Goal: Task Accomplishment & Management: Use online tool/utility

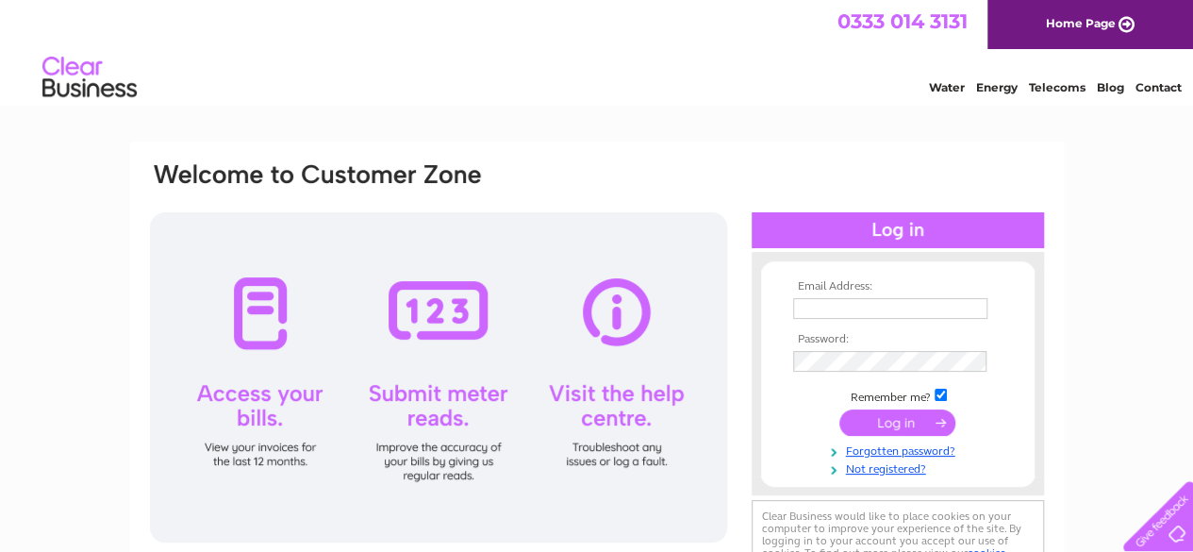
type input "r.dwhite@hotmail.com"
click at [881, 424] on input "submit" at bounding box center [898, 422] width 116 height 26
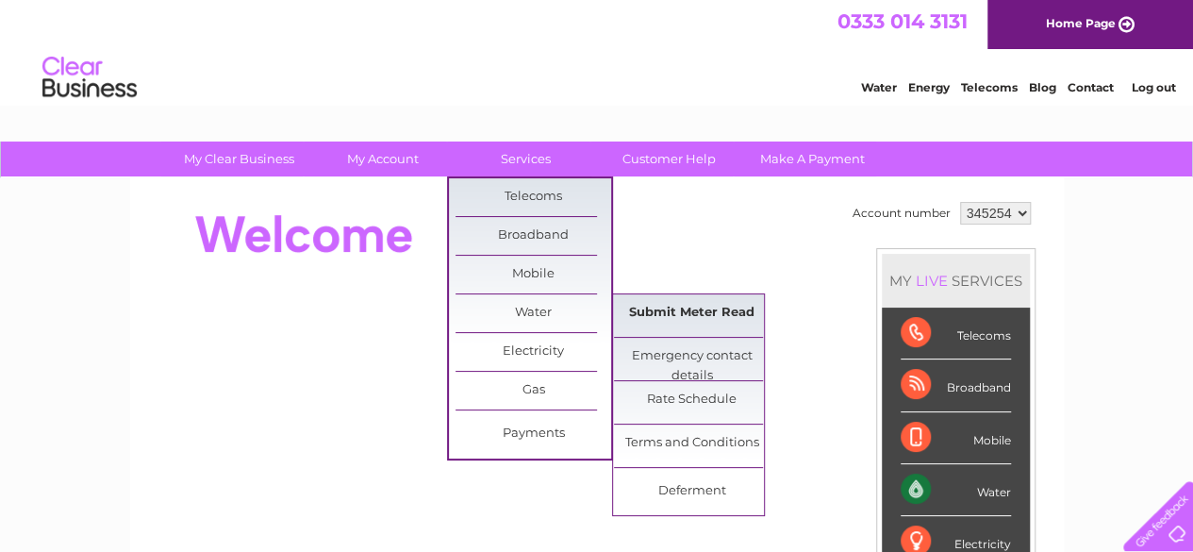
click at [702, 314] on link "Submit Meter Read" at bounding box center [692, 313] width 156 height 38
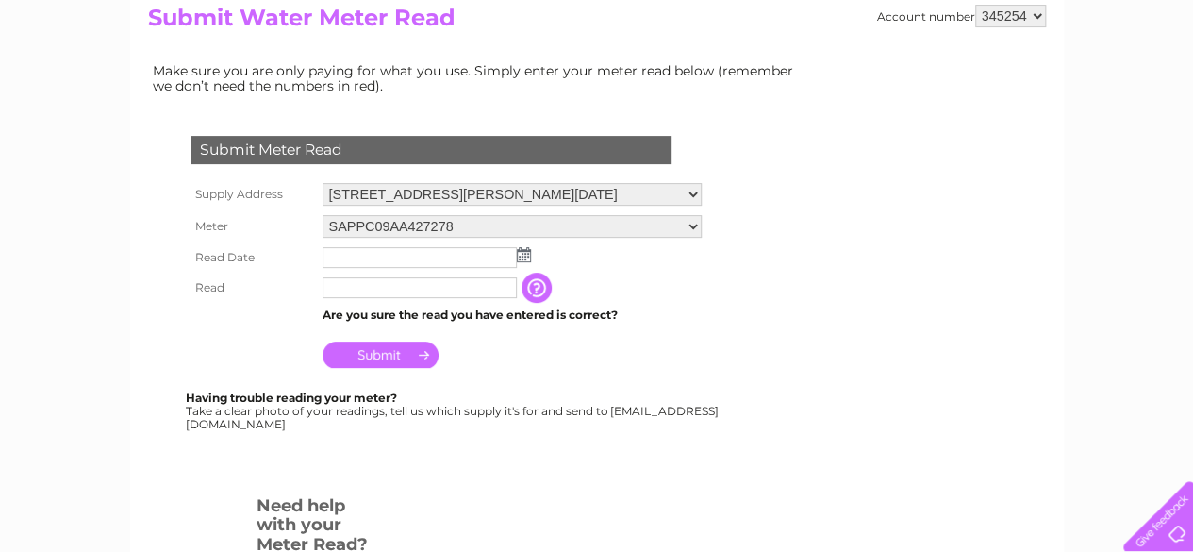
scroll to position [230, 0]
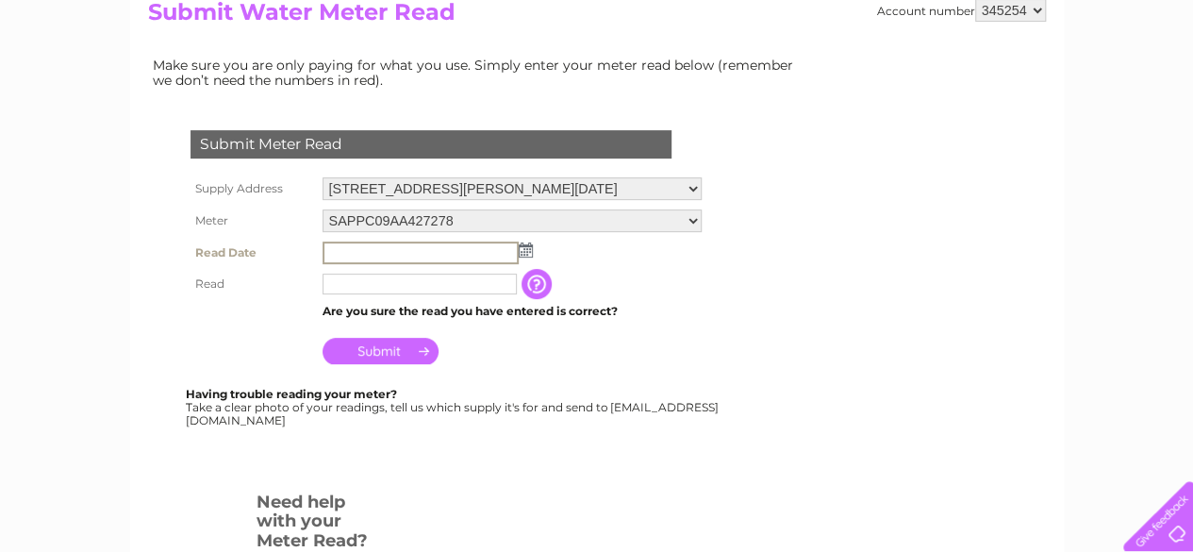
click at [337, 254] on input "text" at bounding box center [421, 253] width 196 height 23
click at [525, 248] on img at bounding box center [526, 249] width 14 height 15
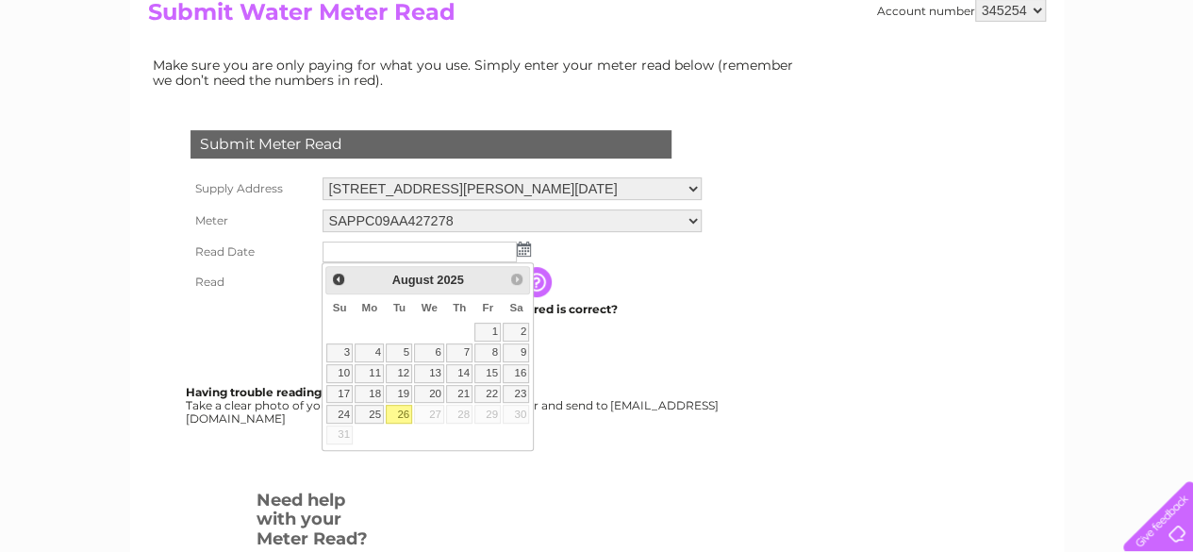
click at [397, 414] on link "26" at bounding box center [399, 414] width 26 height 19
type input "2025/08/26"
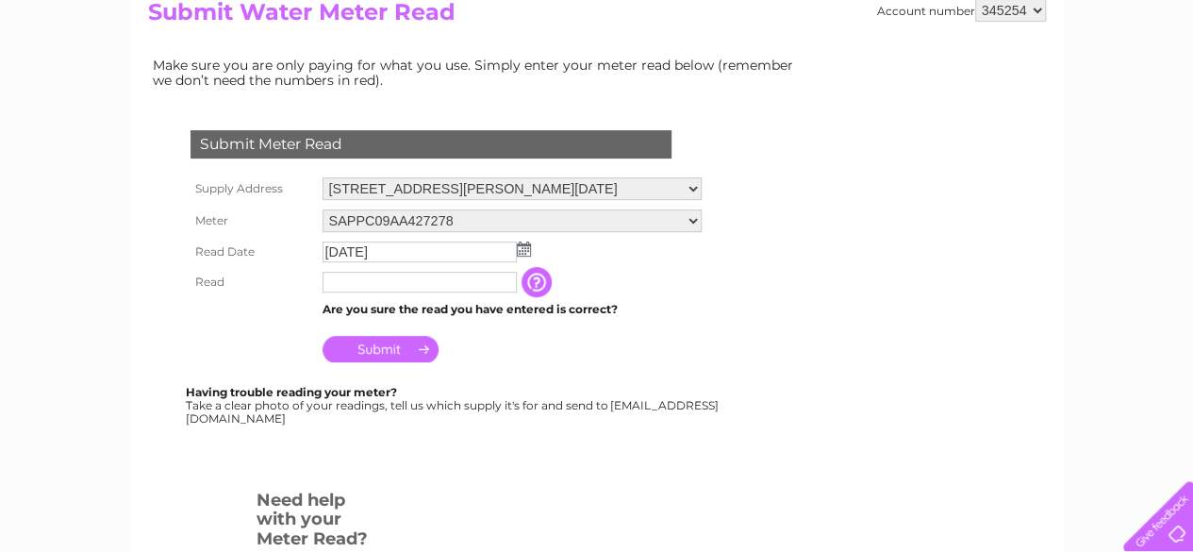
click at [348, 282] on input "text" at bounding box center [420, 282] width 194 height 21
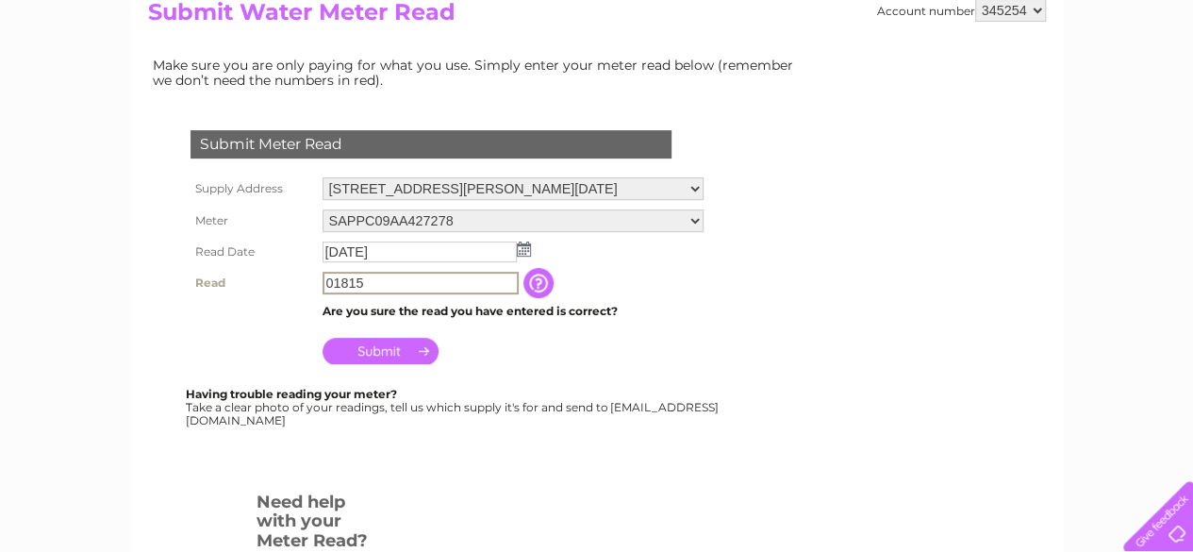
type input "01815"
click at [380, 350] on input "Submit" at bounding box center [381, 349] width 116 height 26
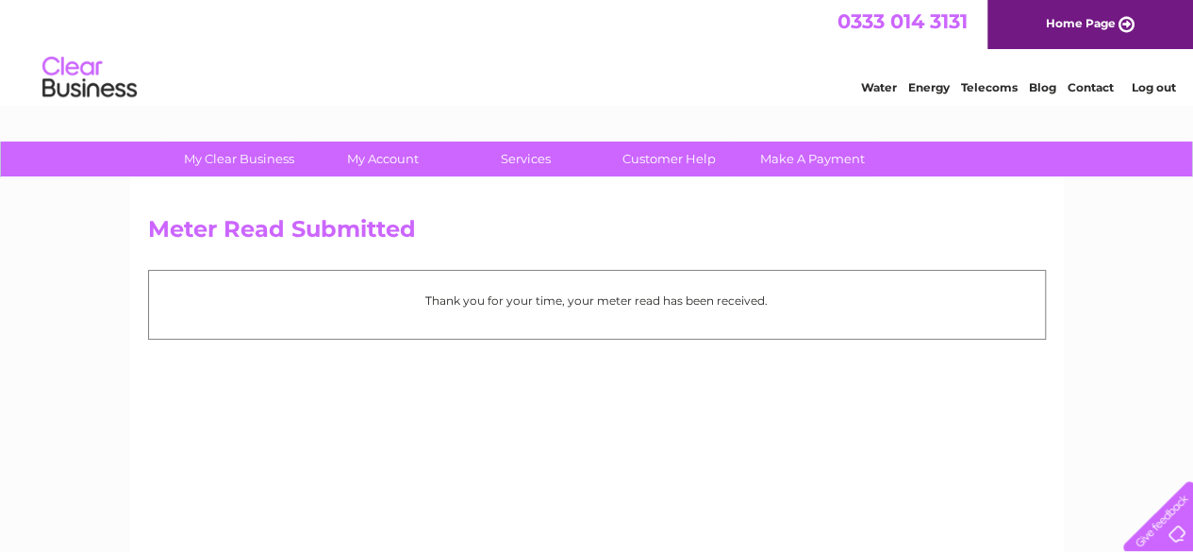
click at [1151, 90] on link "Log out" at bounding box center [1153, 87] width 44 height 14
